Goal: Information Seeking & Learning: Learn about a topic

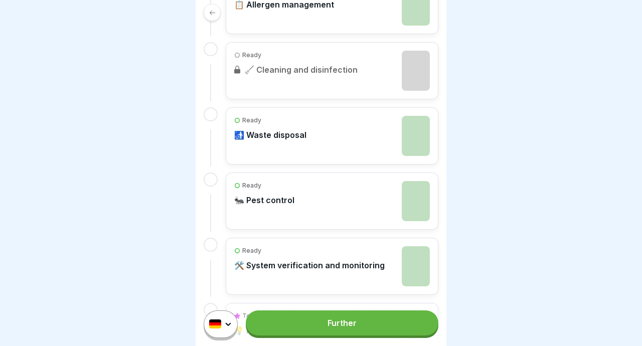
scroll to position [884, 0]
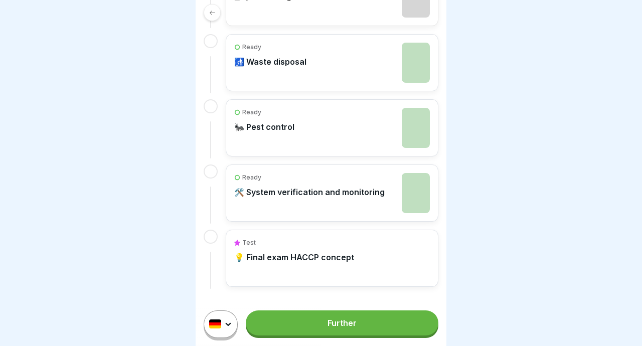
click at [317, 322] on link "Further" at bounding box center [342, 322] width 193 height 25
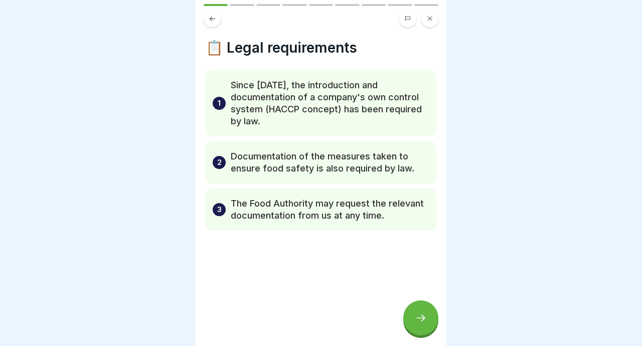
click at [317, 317] on icon at bounding box center [421, 318] width 12 height 12
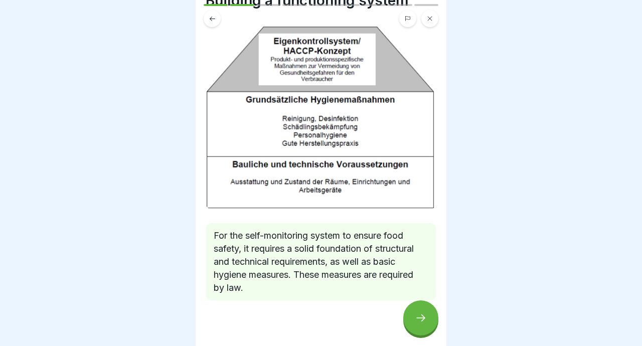
scroll to position [62, 0]
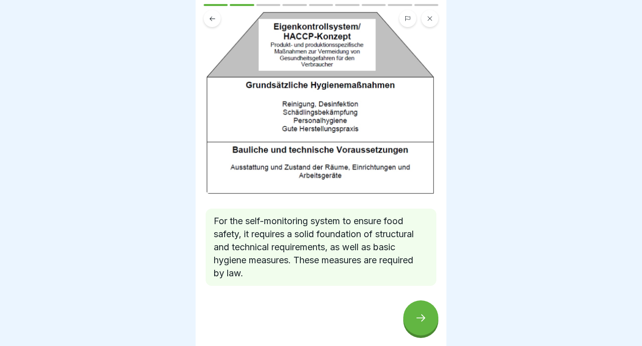
click at [317, 318] on icon at bounding box center [420, 317] width 9 height 7
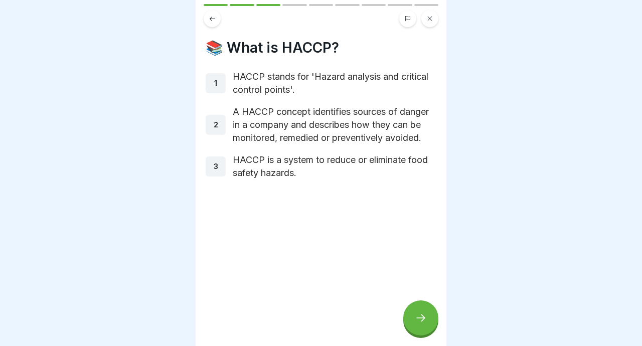
click at [317, 322] on div at bounding box center [420, 317] width 35 height 35
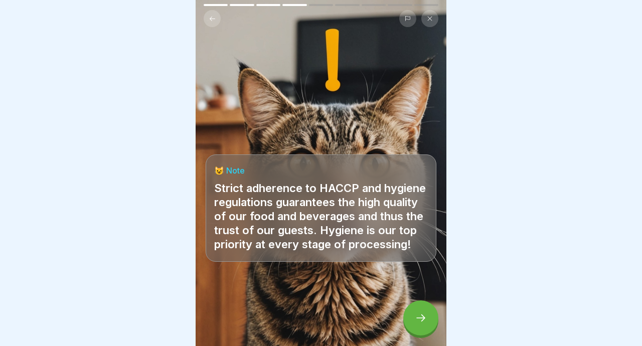
click at [317, 318] on div at bounding box center [420, 317] width 35 height 35
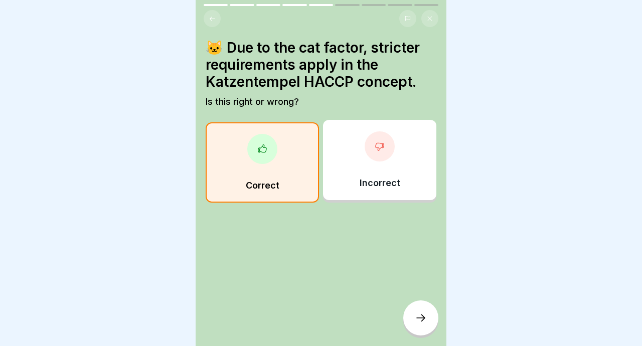
click at [288, 190] on div "Correct" at bounding box center [262, 162] width 113 height 80
click at [317, 317] on icon at bounding box center [421, 318] width 12 height 12
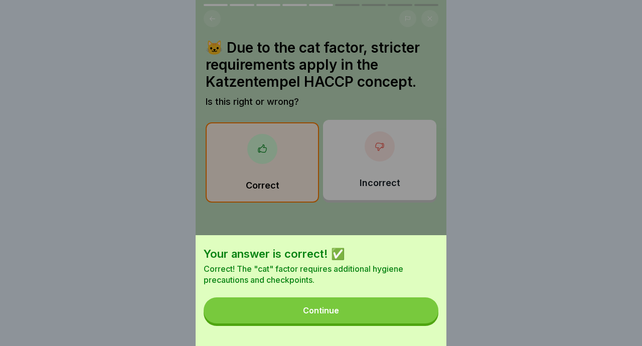
click at [317, 304] on button "Continue" at bounding box center [321, 310] width 235 height 26
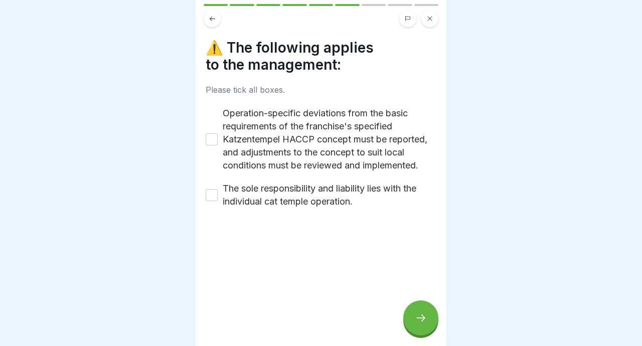
click at [317, 160] on font "Operation-specific deviations from the basic requirements of the franchise's sp…" at bounding box center [325, 139] width 205 height 63
click at [218, 145] on button "Operation-specific deviations from the basic requirements of the franchise's sp…" at bounding box center [212, 139] width 12 height 12
click at [317, 202] on font "The sole responsibility and liability lies with the individual cat temple opera…" at bounding box center [320, 195] width 194 height 24
click at [218, 201] on button "The sole responsibility and liability lies with the individual cat temple opera…" at bounding box center [212, 195] width 12 height 12
click at [317, 319] on icon at bounding box center [421, 318] width 12 height 12
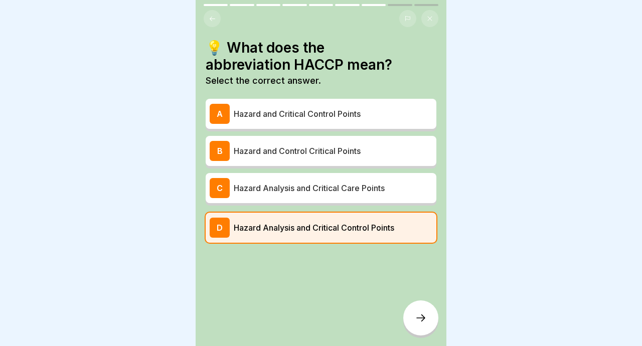
click at [317, 223] on font "Hazard Analysis and Critical Control Points" at bounding box center [314, 228] width 160 height 10
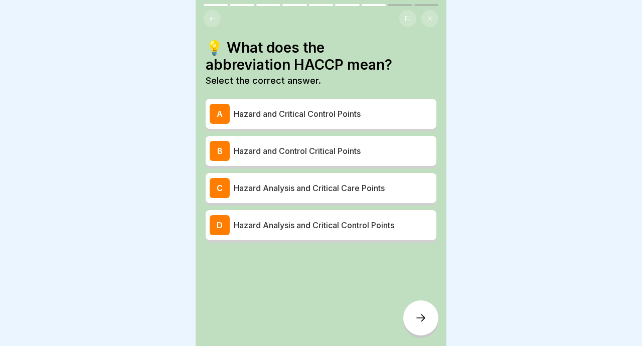
click at [317, 327] on div at bounding box center [420, 317] width 35 height 35
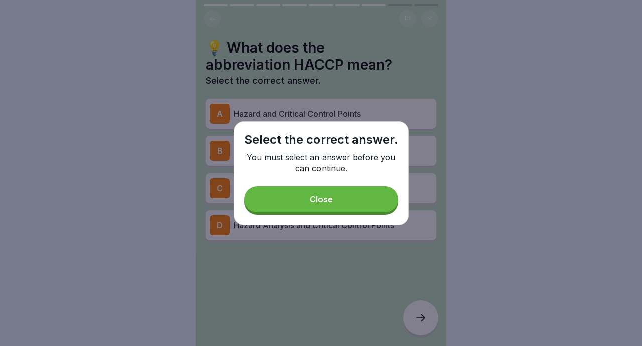
click at [317, 199] on button "Close" at bounding box center [321, 199] width 154 height 26
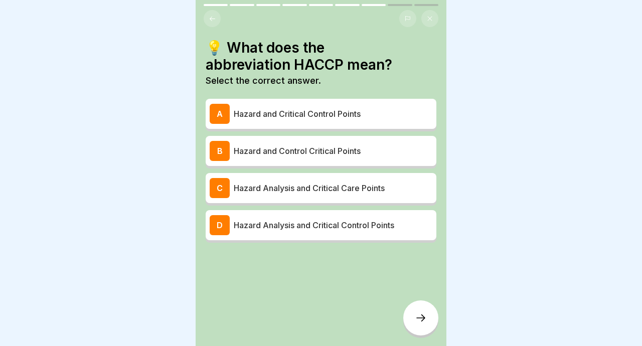
click at [317, 232] on div "D Hazard Analysis and Critical Control Points" at bounding box center [321, 225] width 223 height 20
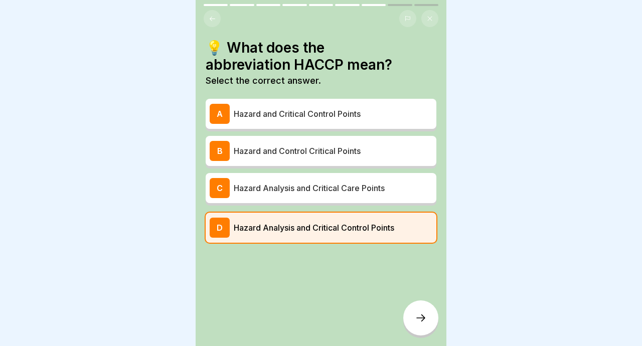
click at [317, 318] on icon at bounding box center [421, 318] width 12 height 12
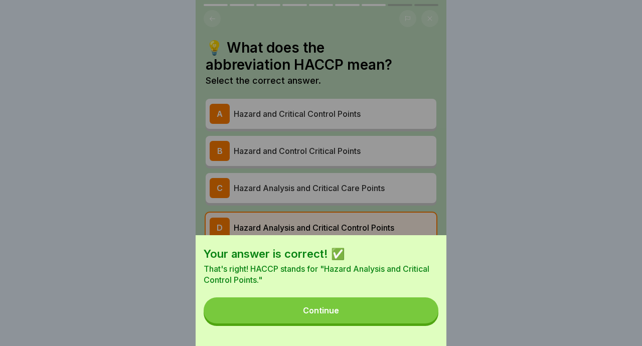
click at [317, 314] on button "Continue" at bounding box center [321, 310] width 235 height 26
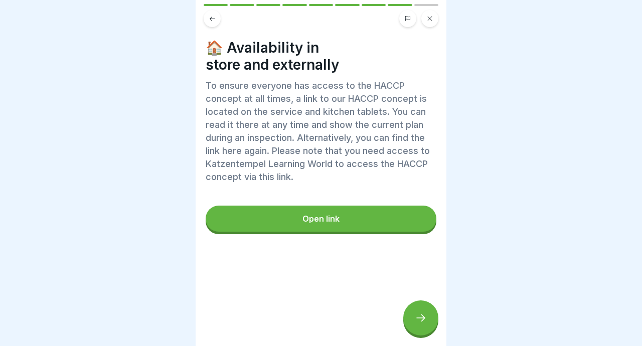
click at [317, 328] on div at bounding box center [420, 317] width 35 height 35
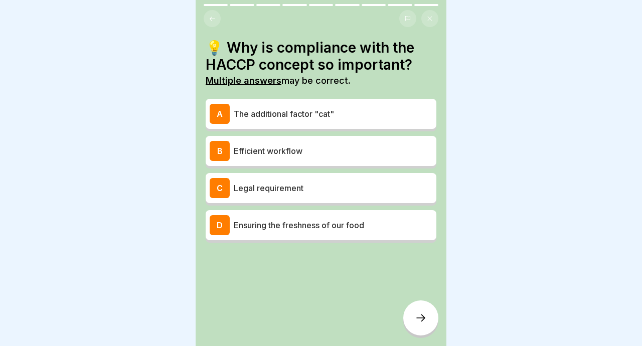
click at [317, 117] on p "The additional factor "cat"" at bounding box center [333, 114] width 199 height 12
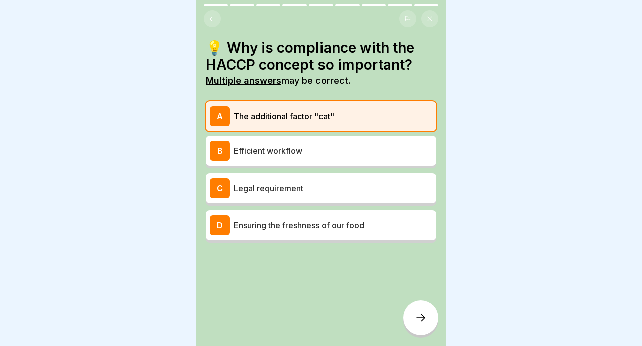
click at [317, 176] on div "C Legal requirement" at bounding box center [321, 188] width 231 height 30
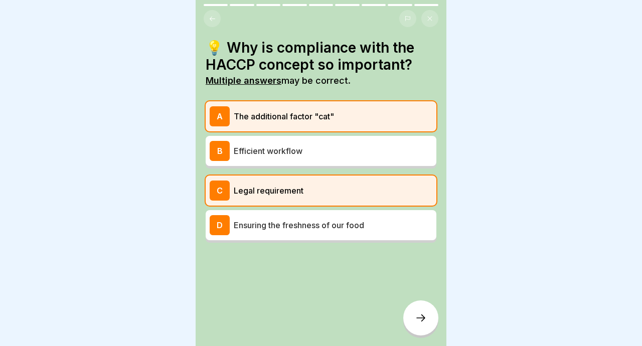
click at [317, 314] on div at bounding box center [420, 317] width 35 height 35
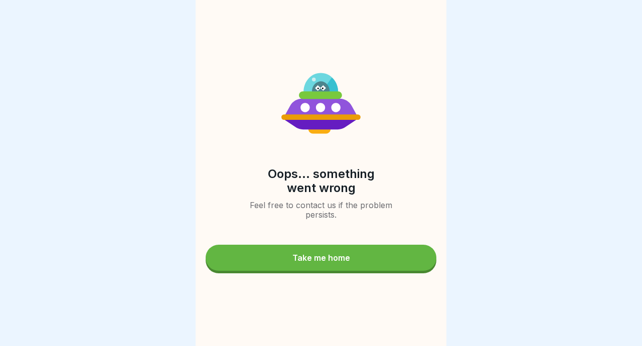
click at [317, 260] on button "Take me home" at bounding box center [321, 258] width 231 height 26
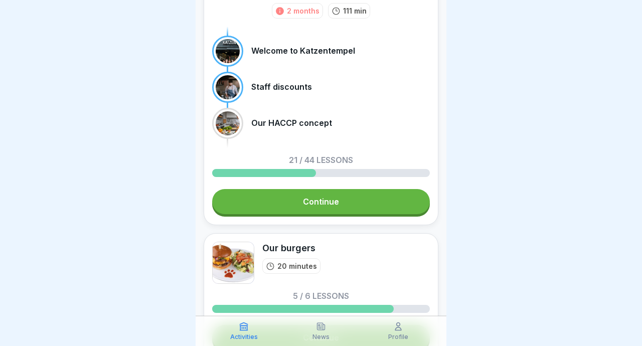
scroll to position [301, 0]
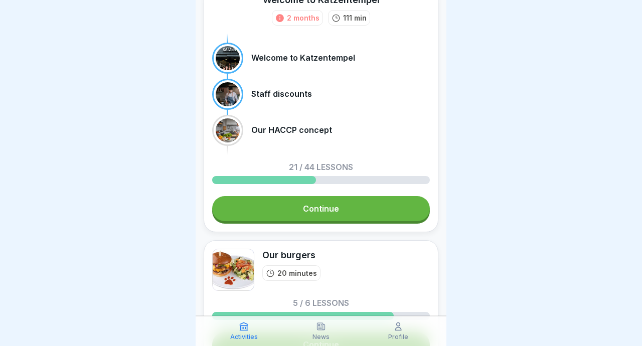
click at [317, 209] on link "Continue" at bounding box center [321, 208] width 218 height 25
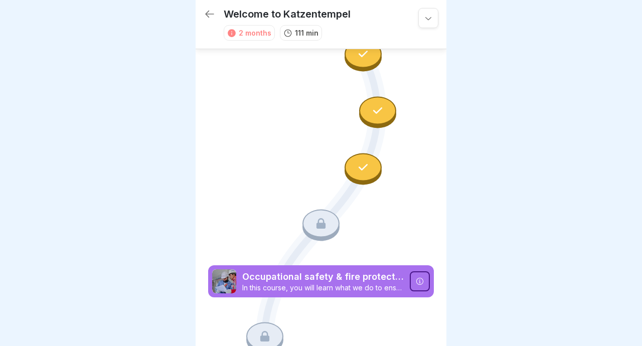
scroll to position [1416, 0]
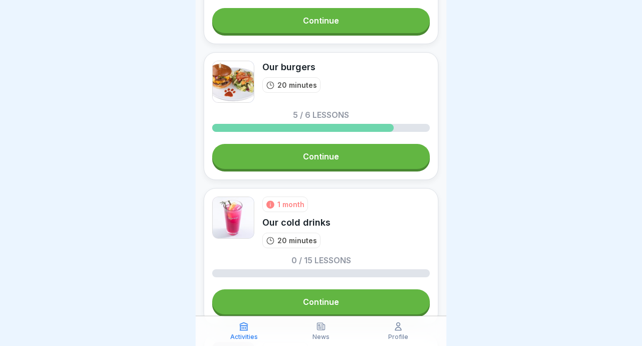
scroll to position [488, 0]
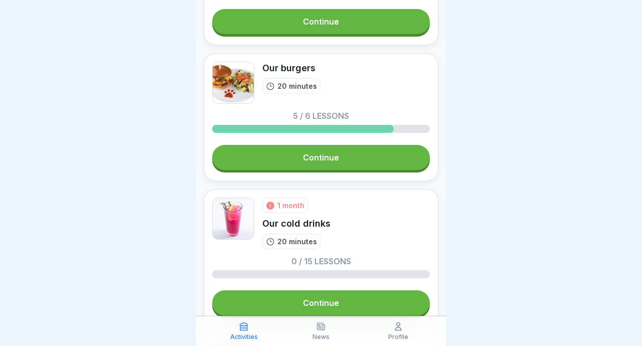
click at [317, 158] on link "Continue" at bounding box center [321, 157] width 218 height 25
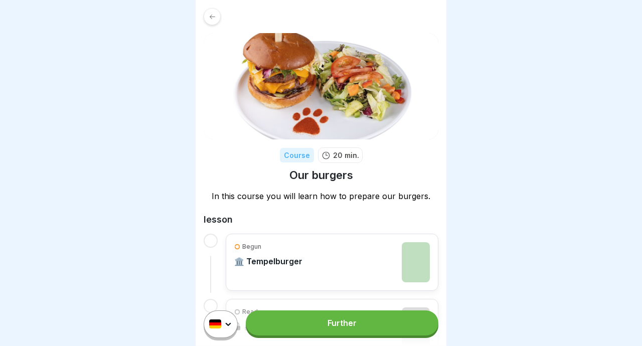
click at [317, 243] on div "Begun 🏛️ Tempelburger" at bounding box center [332, 262] width 196 height 40
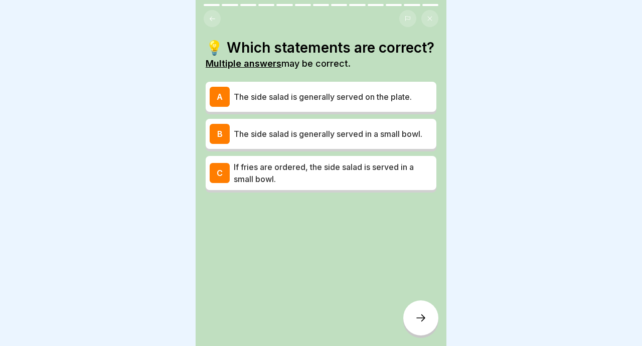
click at [406, 182] on p "If fries are ordered, the side salad is served in a small bowl." at bounding box center [333, 173] width 199 height 24
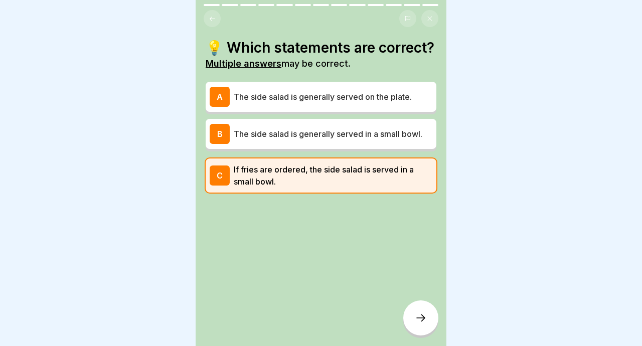
click at [429, 320] on div at bounding box center [420, 317] width 35 height 35
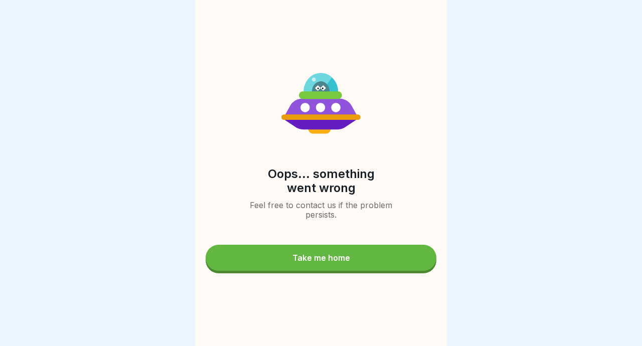
click at [381, 268] on button "Take me home" at bounding box center [321, 258] width 231 height 26
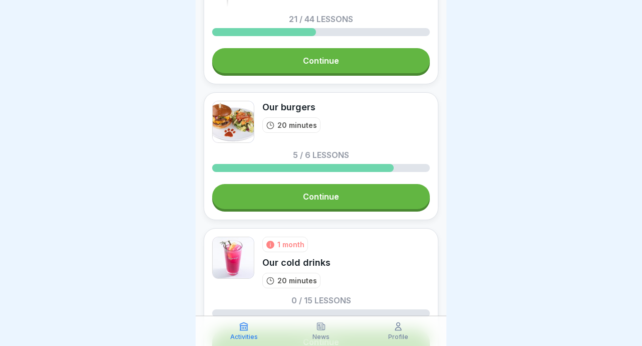
scroll to position [449, 0]
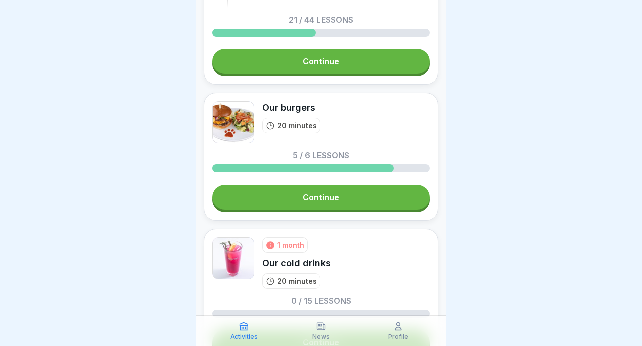
click at [400, 196] on link "Continue" at bounding box center [321, 197] width 218 height 25
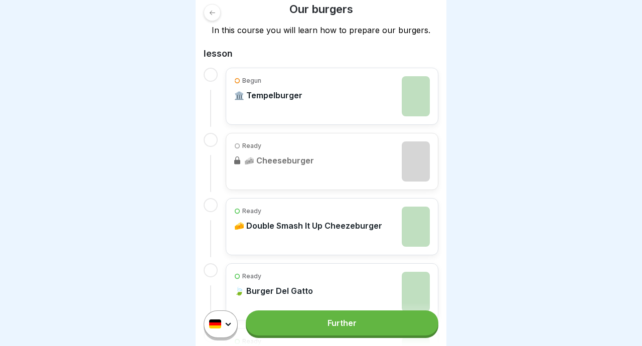
click at [234, 325] on html "Course 20 min. Our burgers In this course you will learn how to prepare our bur…" at bounding box center [321, 173] width 642 height 346
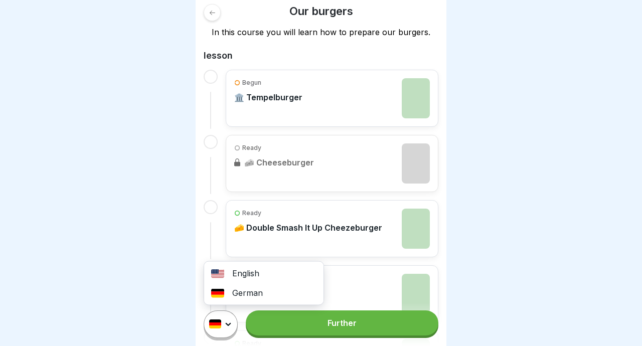
click at [259, 274] on font "English" at bounding box center [245, 273] width 27 height 10
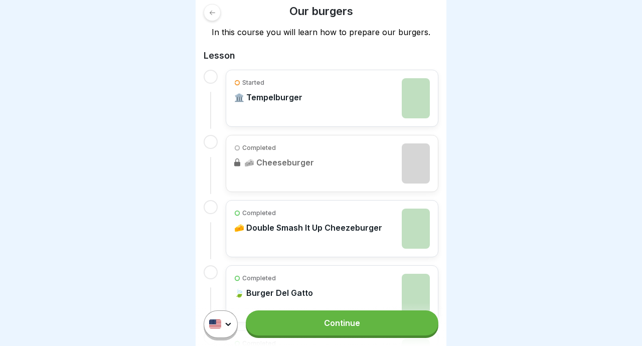
click at [345, 326] on link "Continue" at bounding box center [342, 322] width 193 height 25
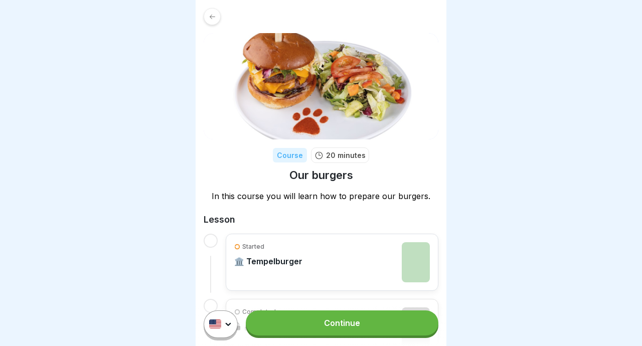
click at [309, 322] on link "Continue" at bounding box center [342, 322] width 193 height 25
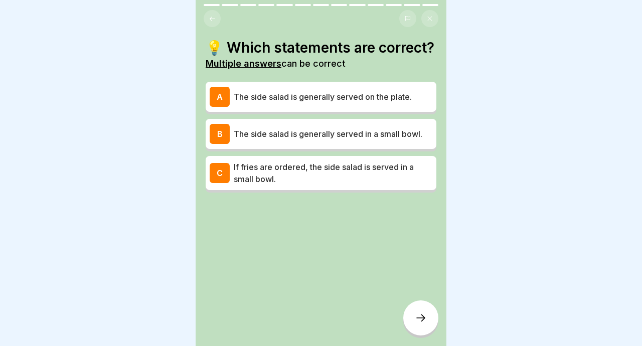
click at [324, 185] on p "If fries are ordered, the side salad is served in a small bowl." at bounding box center [333, 173] width 199 height 24
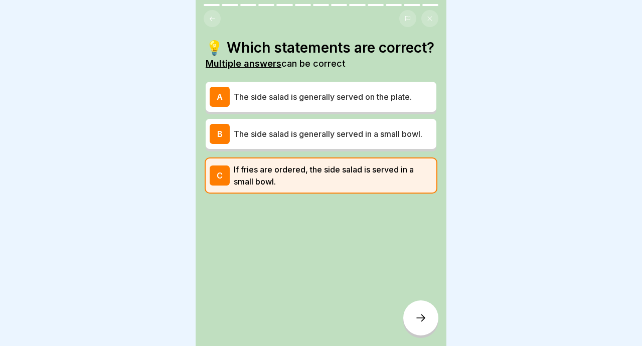
click at [435, 324] on div at bounding box center [420, 317] width 35 height 35
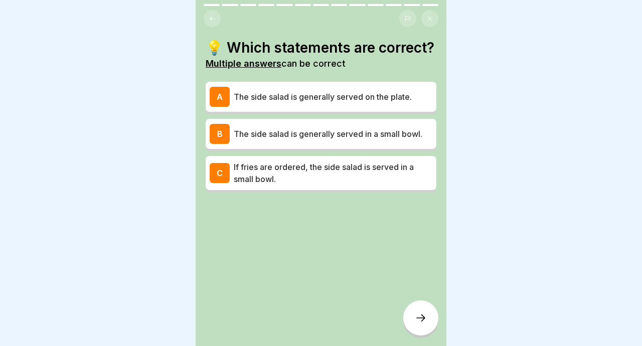
click at [354, 186] on div "C If fries are ordered, the side salad is served in a small bowl." at bounding box center [321, 173] width 231 height 34
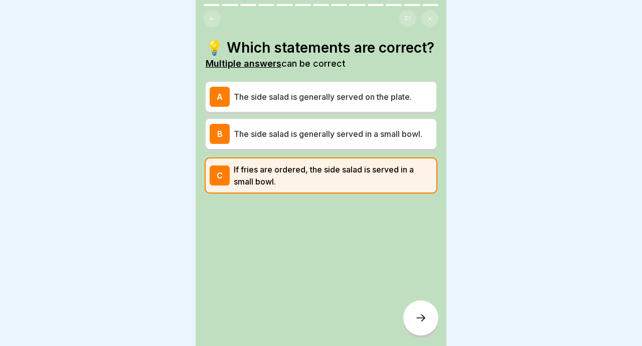
click at [427, 311] on div at bounding box center [420, 317] width 35 height 35
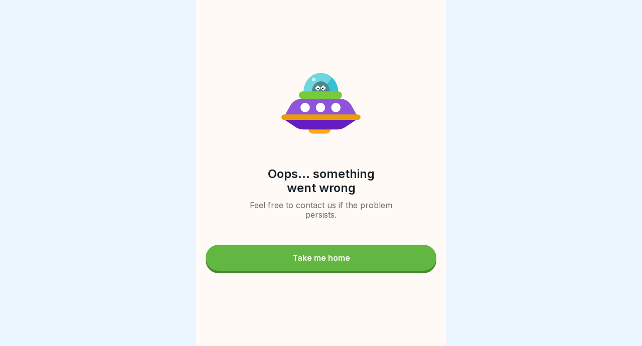
click at [397, 264] on button "Take me home" at bounding box center [321, 258] width 231 height 26
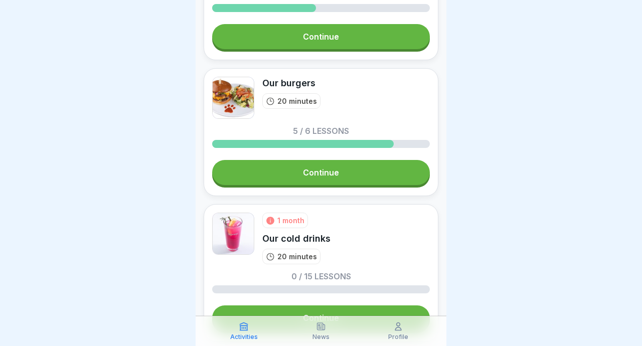
scroll to position [473, 0]
click at [394, 174] on link "Continue" at bounding box center [321, 172] width 218 height 25
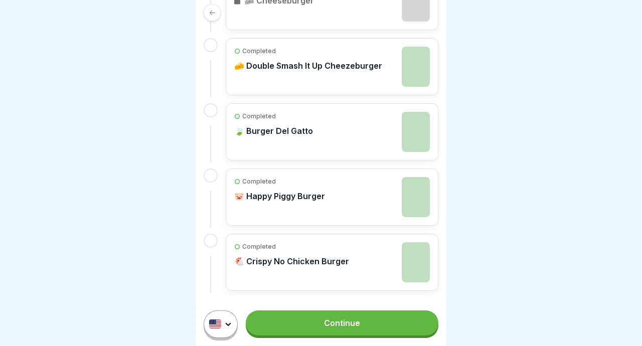
scroll to position [330, 0]
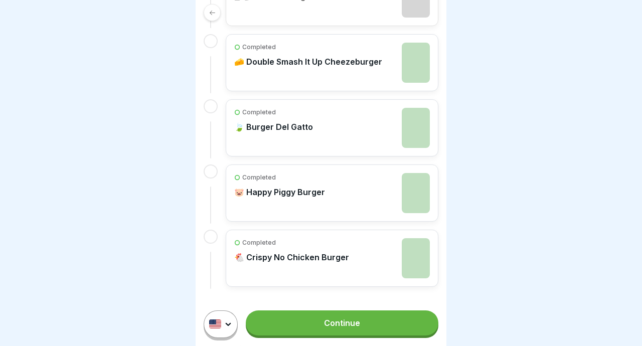
click at [338, 260] on font "🐔 Crispy No Chicken Burger" at bounding box center [291, 257] width 115 height 10
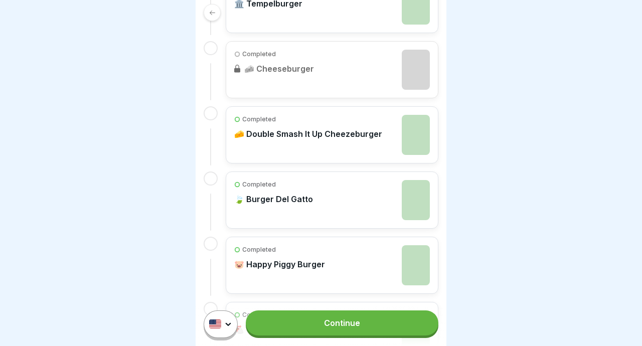
scroll to position [330, 0]
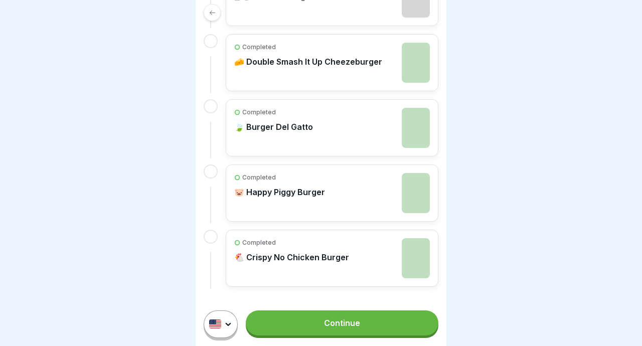
click at [356, 276] on div "Completed 🐔 Crispy No Chicken Burger" at bounding box center [332, 258] width 196 height 40
click at [352, 184] on div "Completed 🐷 Happy Piggy Burger" at bounding box center [332, 193] width 196 height 40
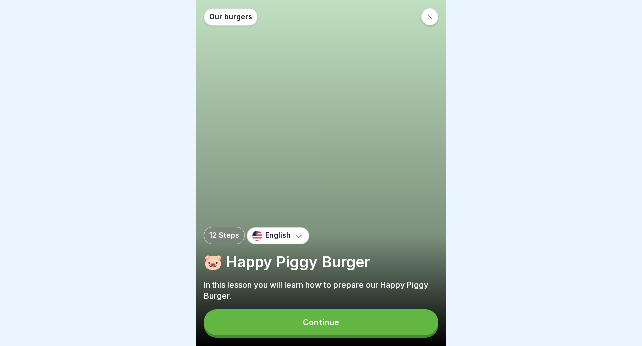
click at [360, 318] on button "Continue" at bounding box center [321, 322] width 235 height 26
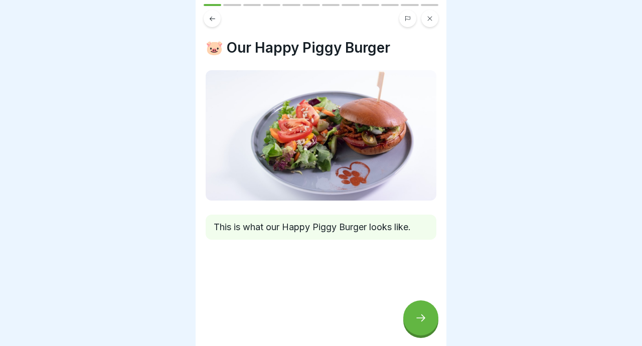
click at [419, 321] on icon at bounding box center [421, 318] width 12 height 12
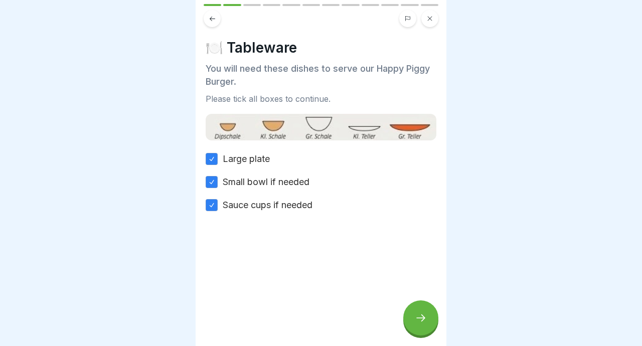
click at [424, 326] on div at bounding box center [420, 317] width 35 height 35
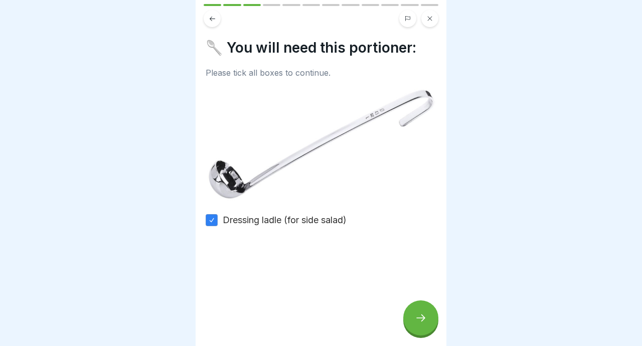
click at [428, 319] on div at bounding box center [420, 317] width 35 height 35
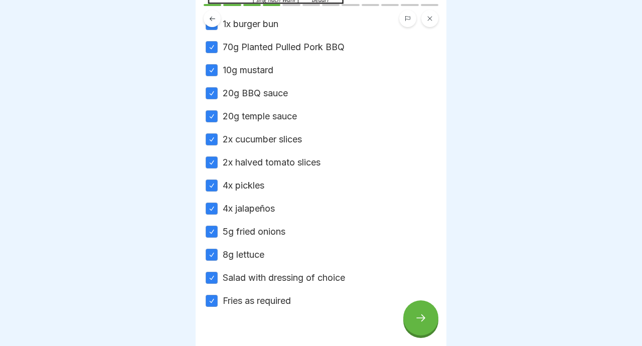
scroll to position [232, 0]
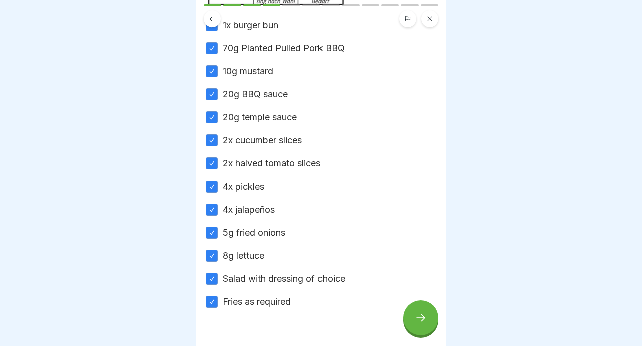
click at [429, 315] on div at bounding box center [420, 317] width 35 height 35
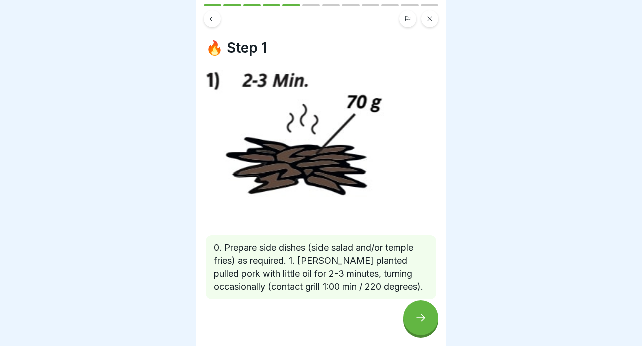
click at [427, 323] on div at bounding box center [420, 317] width 35 height 35
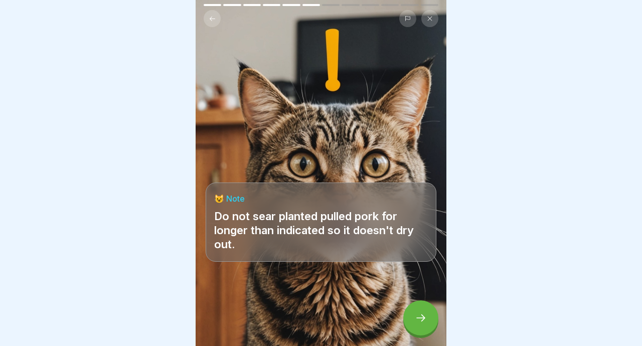
click at [426, 330] on div at bounding box center [420, 317] width 35 height 35
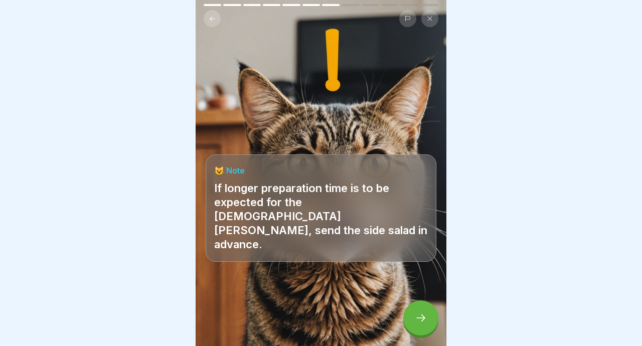
click at [426, 330] on div at bounding box center [420, 317] width 35 height 35
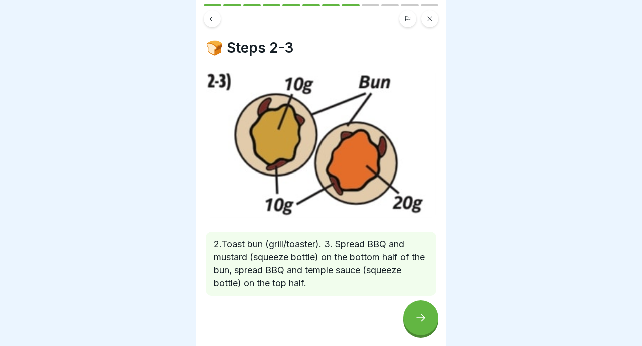
click at [430, 324] on div at bounding box center [420, 317] width 35 height 35
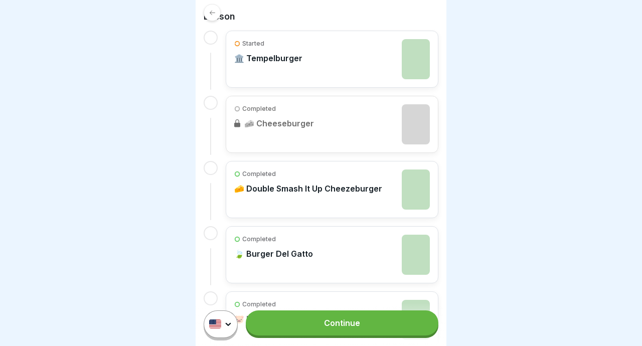
scroll to position [244, 0]
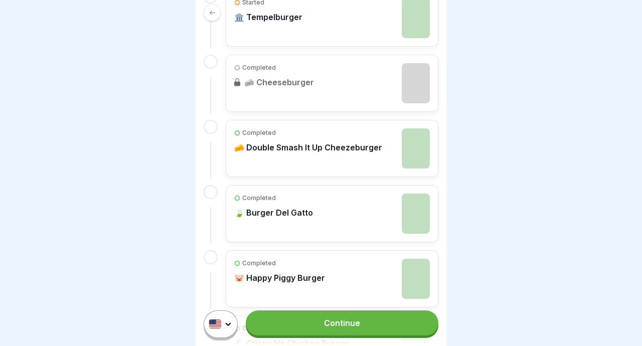
click at [378, 156] on div "Completed 🧀 Double Smash It Up Cheezeburger" at bounding box center [308, 148] width 148 height 40
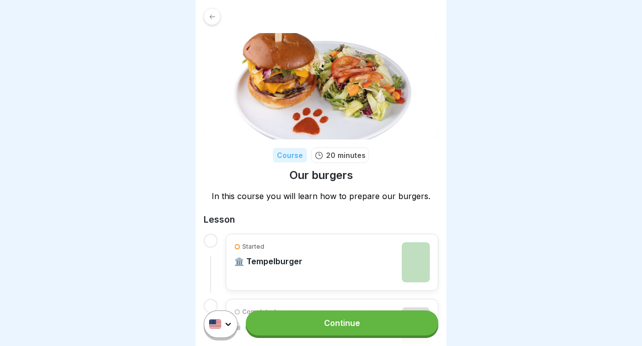
click at [348, 182] on h1 "Our burgers" at bounding box center [321, 175] width 64 height 15
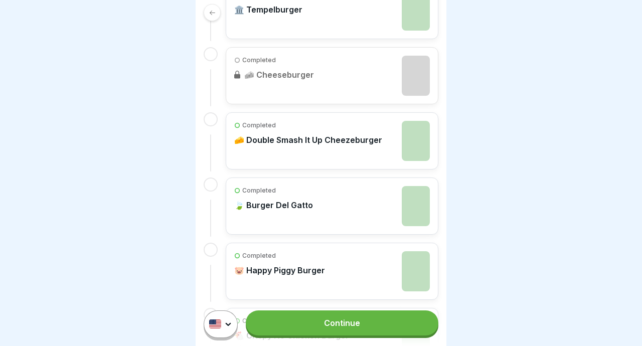
scroll to position [270, 0]
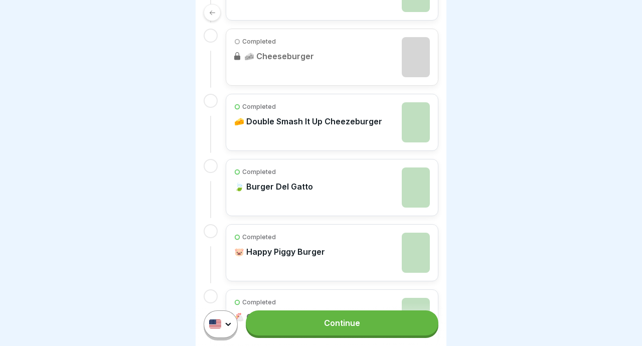
click at [372, 126] on p "🧀 Double Smash It Up Cheezeburger" at bounding box center [308, 121] width 148 height 10
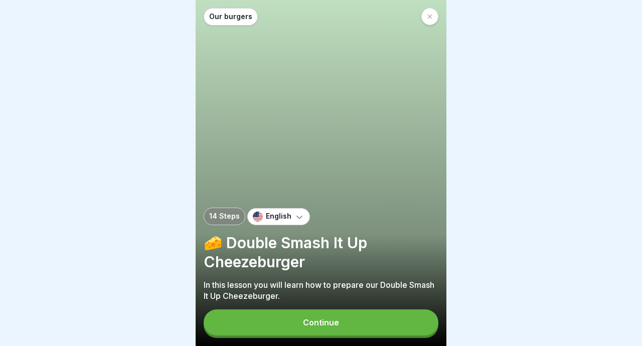
click at [361, 317] on button "Continue" at bounding box center [321, 322] width 235 height 26
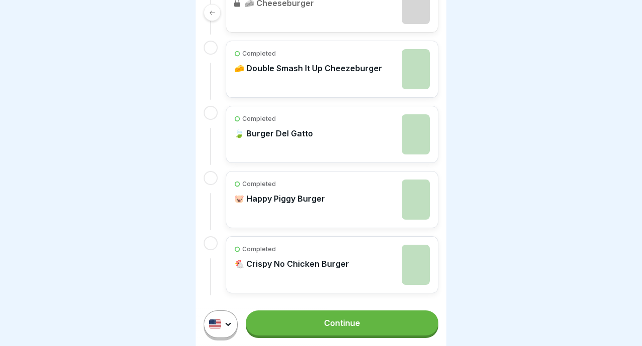
scroll to position [330, 0]
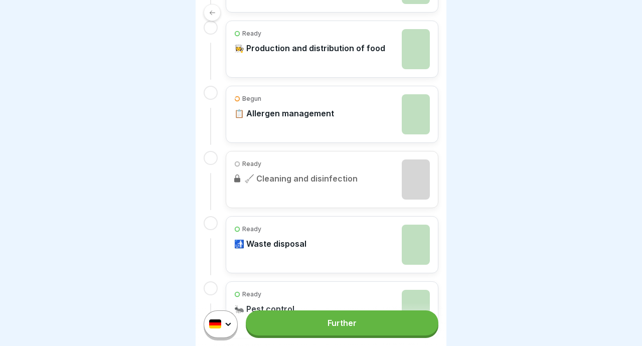
scroll to position [704, 0]
